Goal: Task Accomplishment & Management: Manage account settings

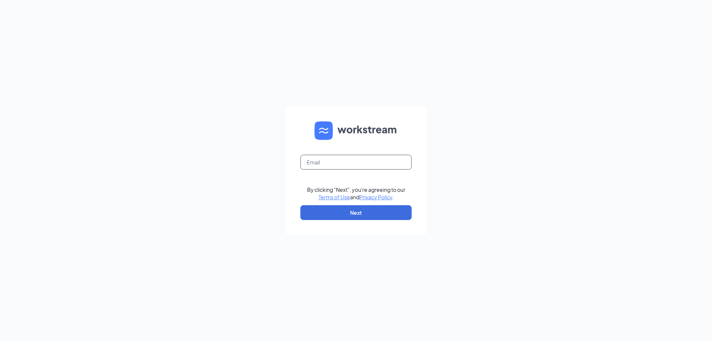
click at [338, 164] on input "text" at bounding box center [355, 162] width 111 height 15
click at [335, 162] on input "text" at bounding box center [355, 162] width 111 height 15
type input "mbrown@racksonrestaurants.com"
click at [356, 210] on button "Next" at bounding box center [355, 212] width 111 height 15
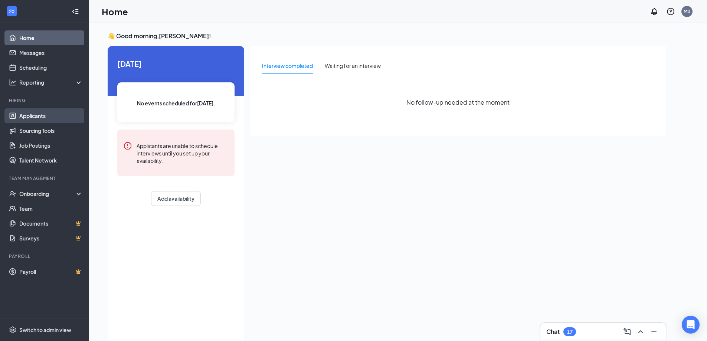
click at [48, 118] on link "Applicants" at bounding box center [50, 115] width 63 height 15
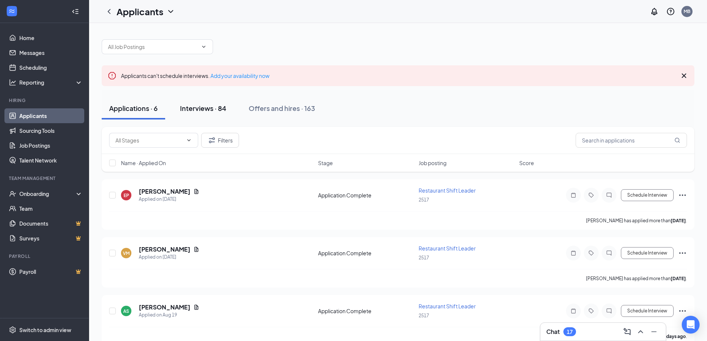
click at [195, 111] on div "Interviews · 84" at bounding box center [203, 107] width 46 height 9
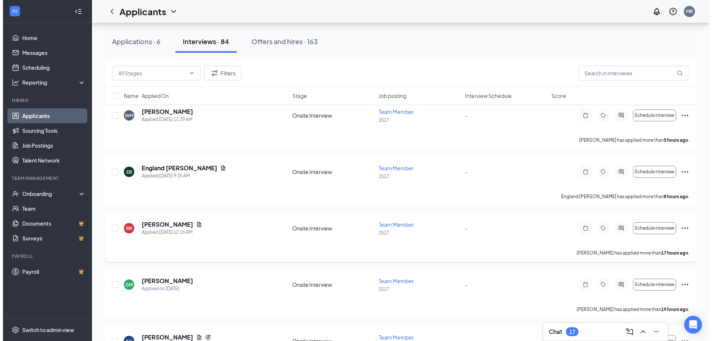
scroll to position [148, 0]
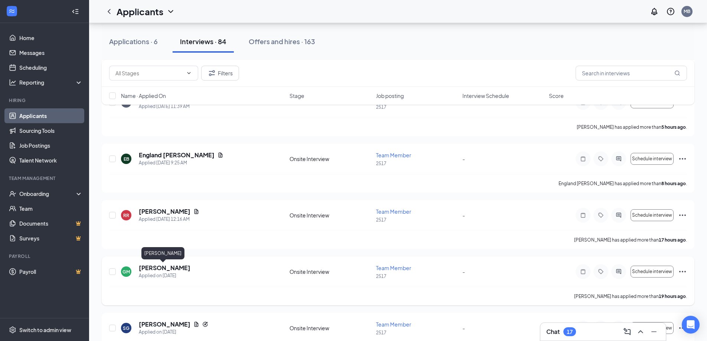
click at [160, 265] on h5 "[PERSON_NAME]" at bounding box center [165, 268] width 52 height 8
click at [160, 192] on body "Home Messages Scheduling Reporting Hiring Applicants Sourcing Tools Job Posting…" at bounding box center [353, 22] width 707 height 341
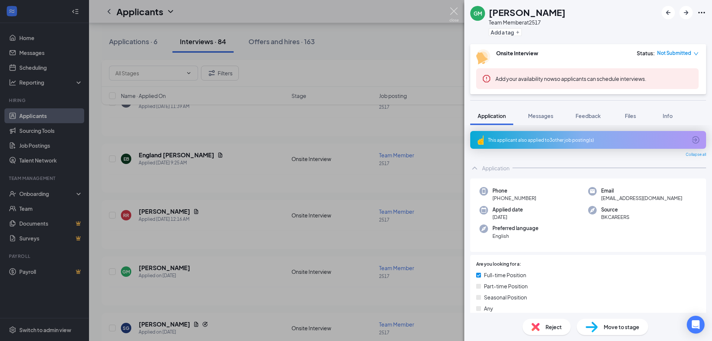
click at [457, 11] on img at bounding box center [454, 14] width 9 height 14
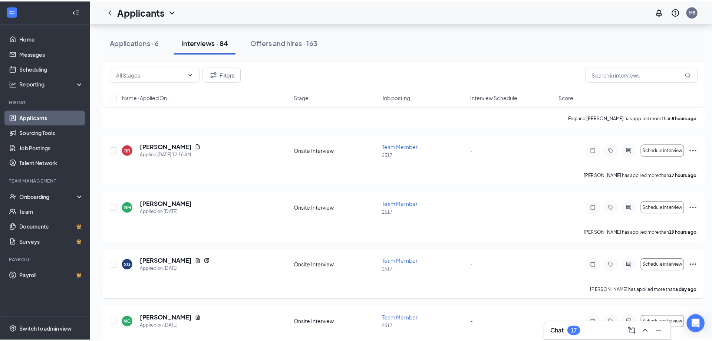
scroll to position [223, 0]
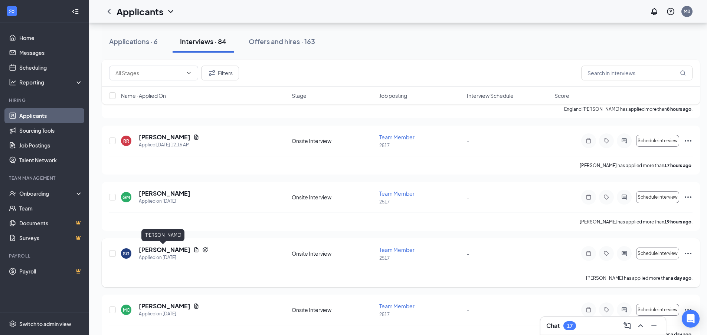
click at [170, 250] on h5 "[PERSON_NAME]" at bounding box center [165, 250] width 52 height 8
